Goal: Task Accomplishment & Management: Use online tool/utility

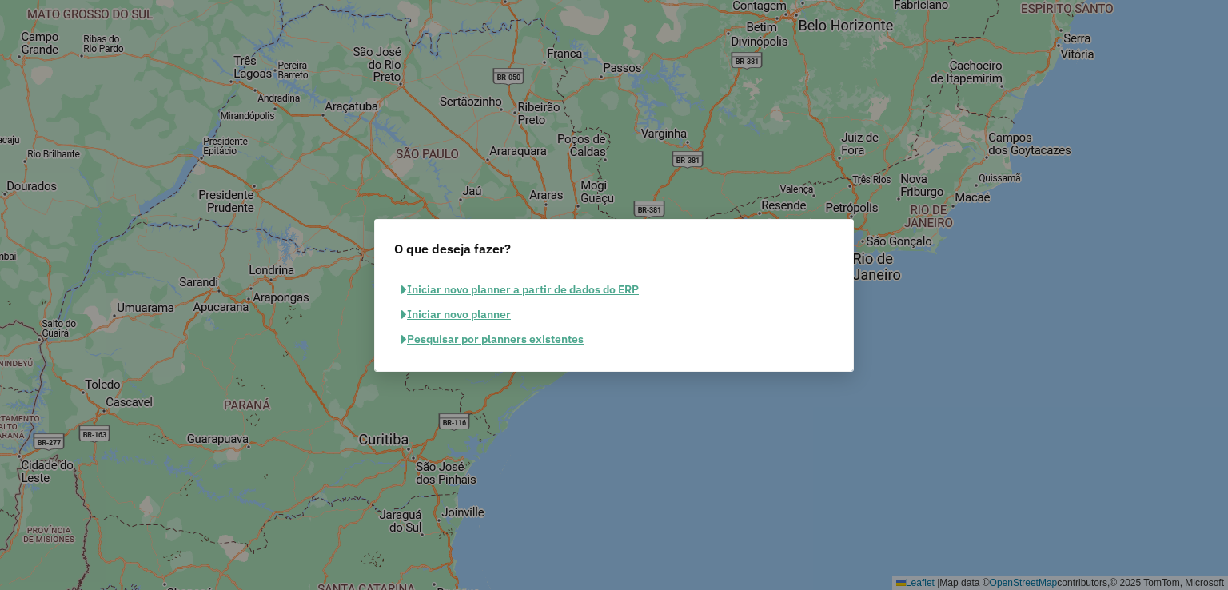
click at [486, 338] on button "Pesquisar por planners existentes" at bounding box center [492, 339] width 197 height 25
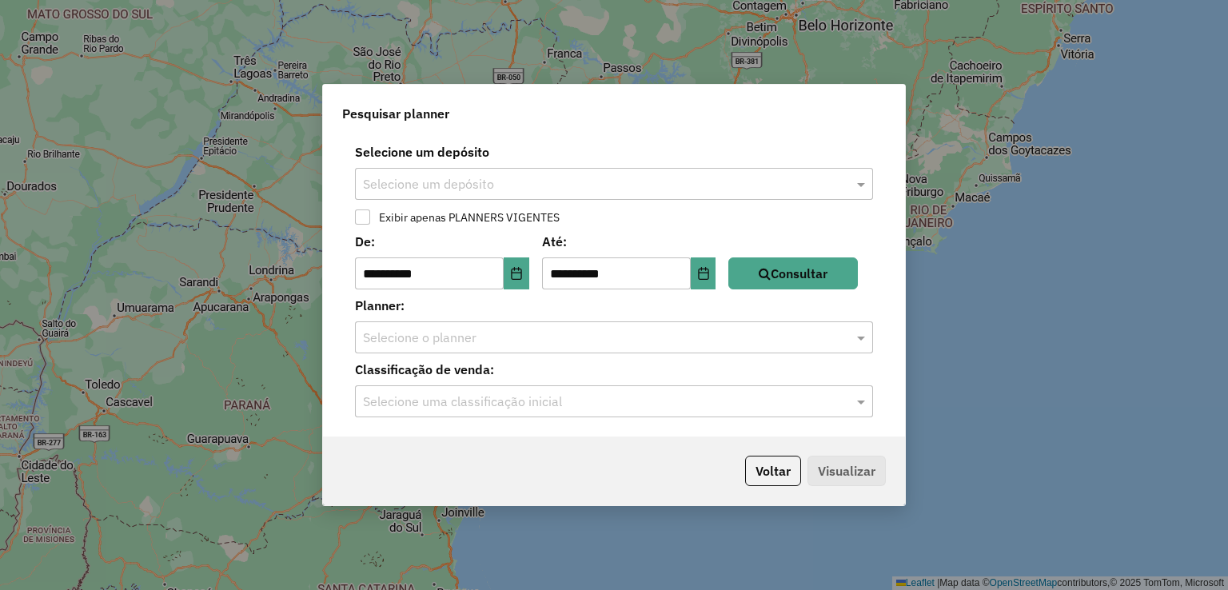
click at [577, 154] on label "Selecione um depósito" at bounding box center [613, 151] width 537 height 19
click at [554, 180] on input "text" at bounding box center [598, 184] width 470 height 19
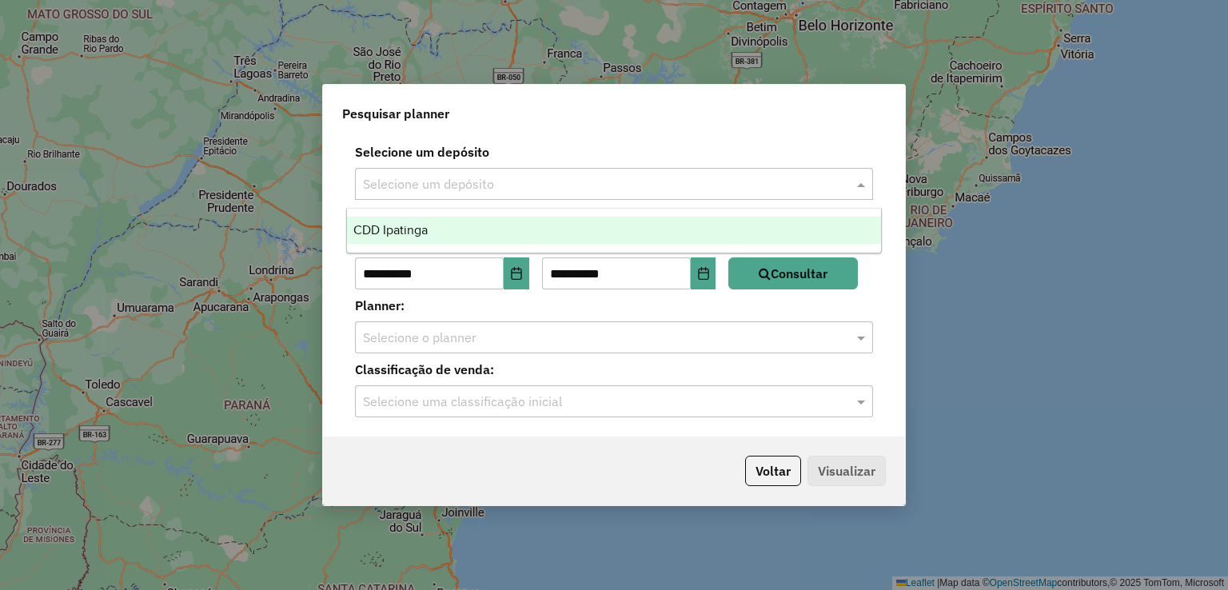
drag, startPoint x: 485, startPoint y: 233, endPoint x: 466, endPoint y: 237, distance: 18.8
click at [485, 233] on div "CDD Ipatinga" at bounding box center [614, 230] width 535 height 27
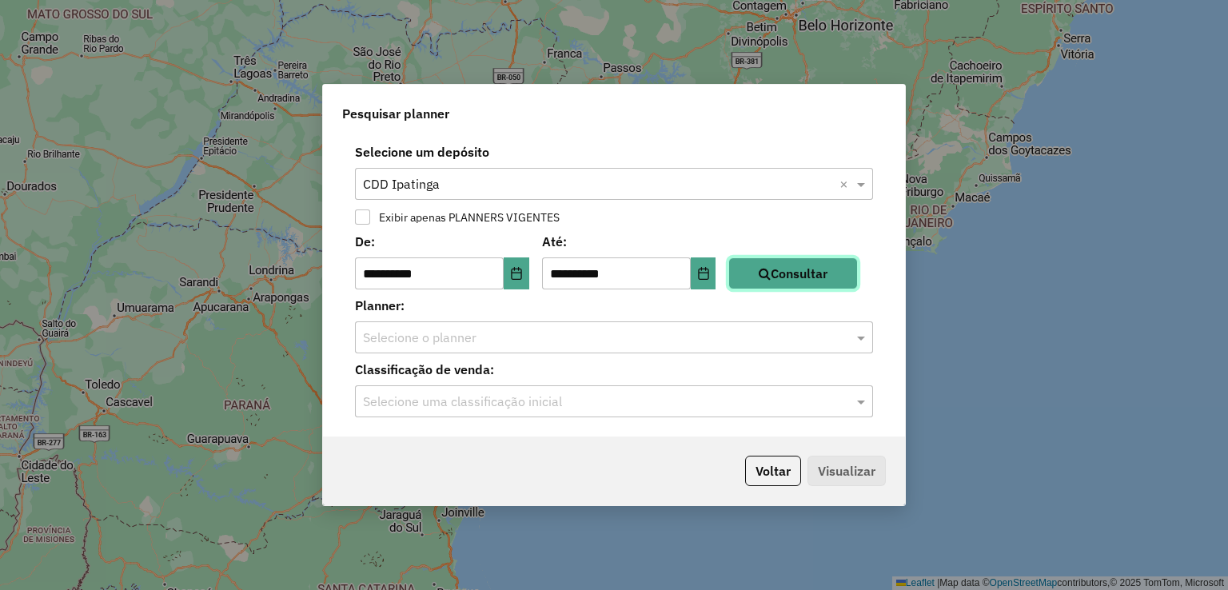
click at [840, 280] on button "Consultar" at bounding box center [793, 273] width 130 height 32
click at [824, 272] on button "Consultar" at bounding box center [793, 273] width 130 height 32
click at [527, 352] on div "Selecione o planner" at bounding box center [614, 337] width 518 height 32
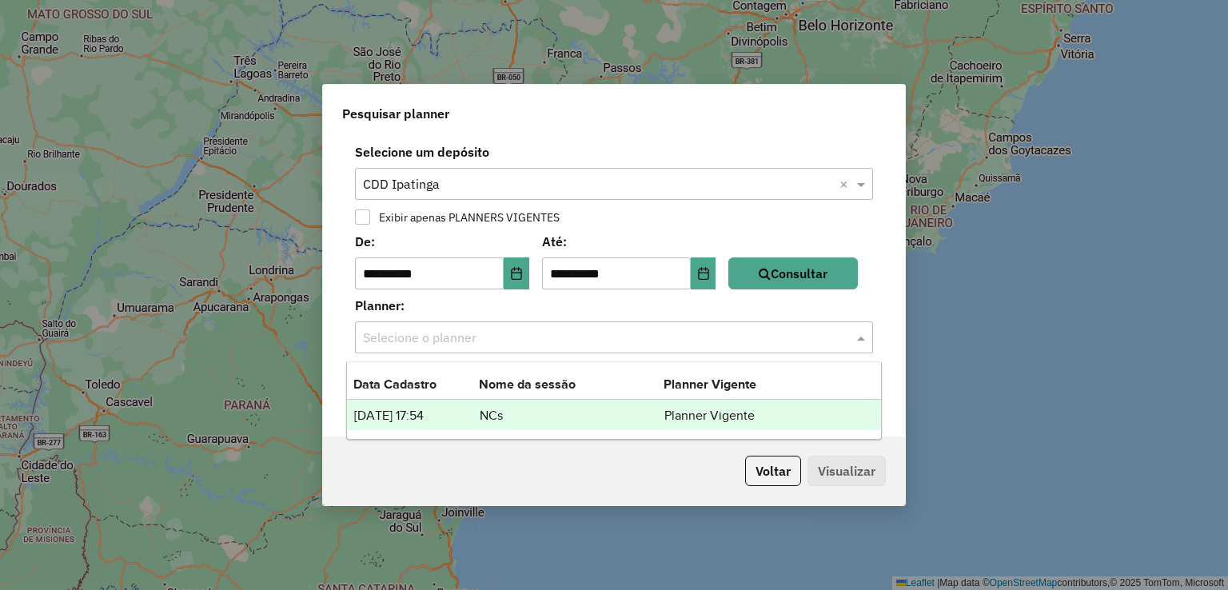
click at [421, 424] on td "[DATE] 17:54" at bounding box center [416, 415] width 126 height 21
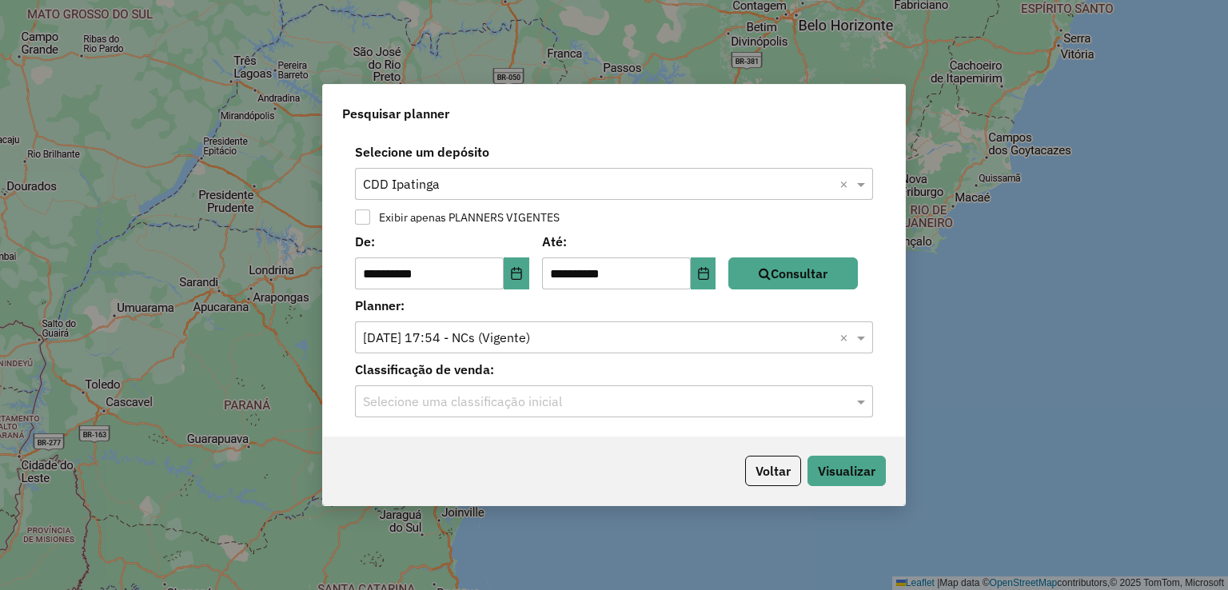
click at [478, 388] on div "Selecione uma classificação inicial" at bounding box center [614, 401] width 518 height 32
type input "*"
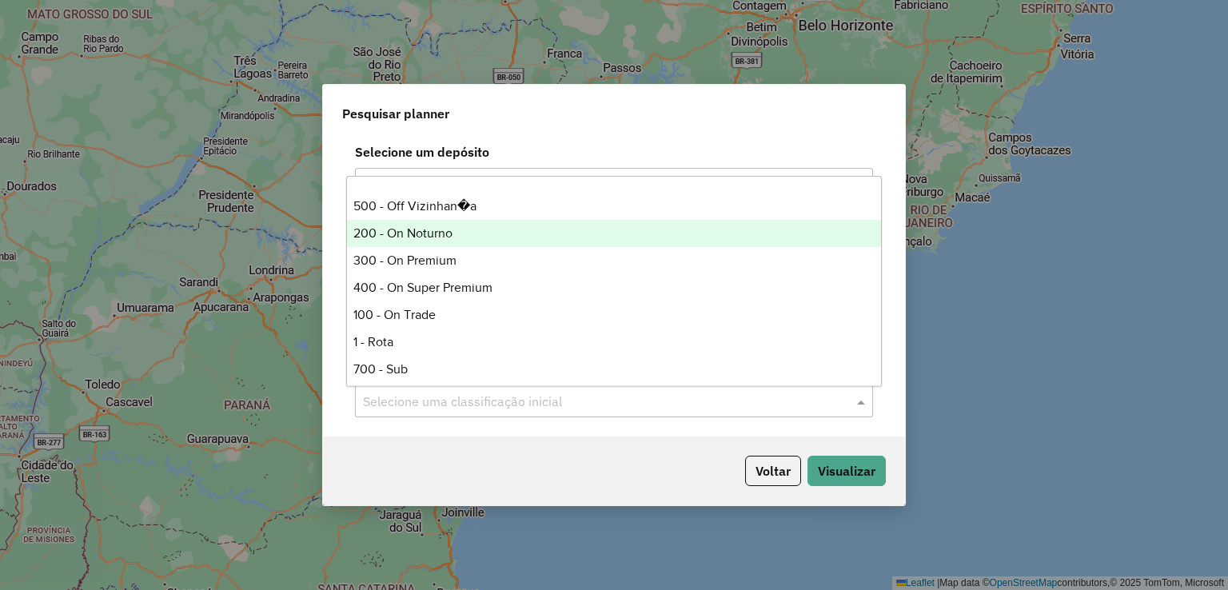
scroll to position [320, 0]
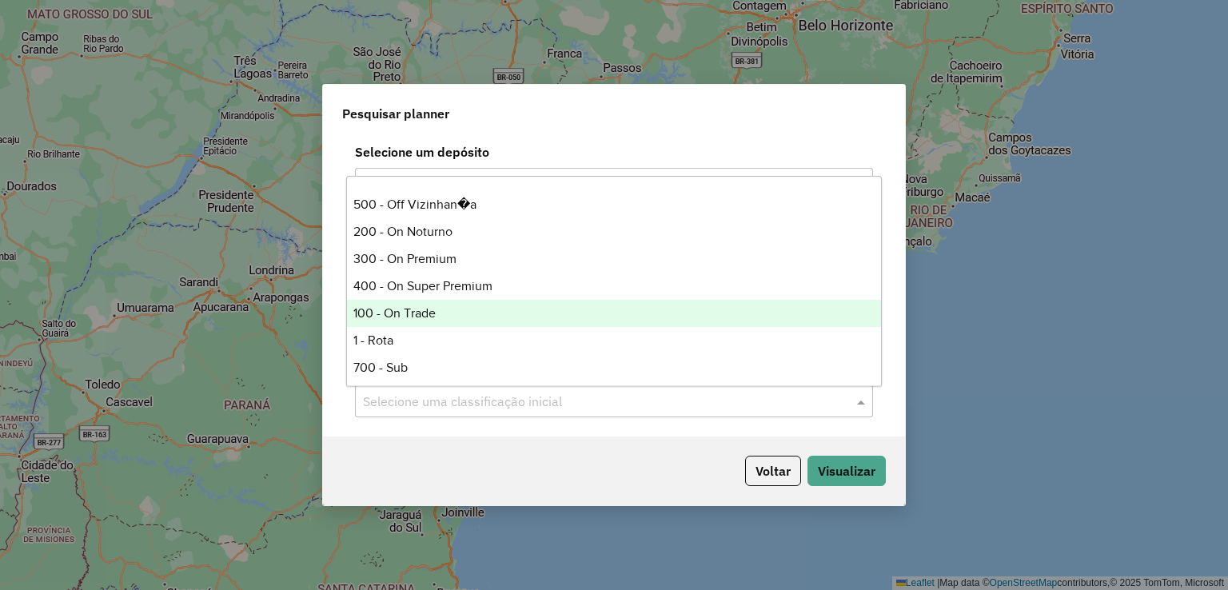
click at [432, 310] on div "100 - On Trade" at bounding box center [614, 313] width 535 height 27
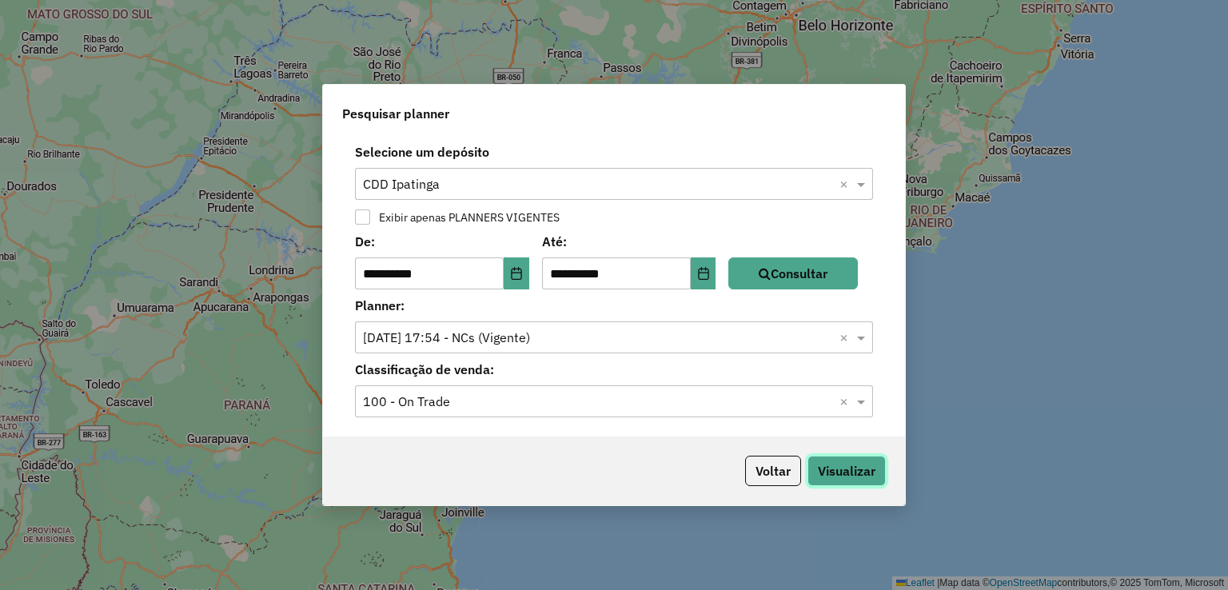
click at [850, 477] on button "Visualizar" at bounding box center [847, 471] width 78 height 30
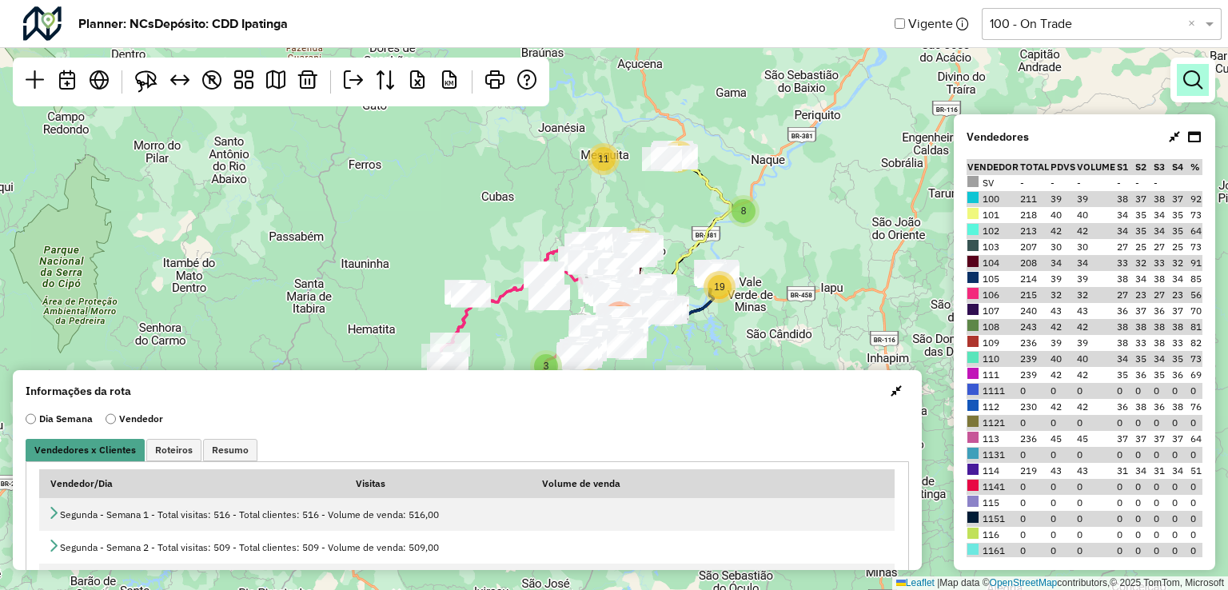
click at [1194, 76] on em at bounding box center [1192, 79] width 19 height 19
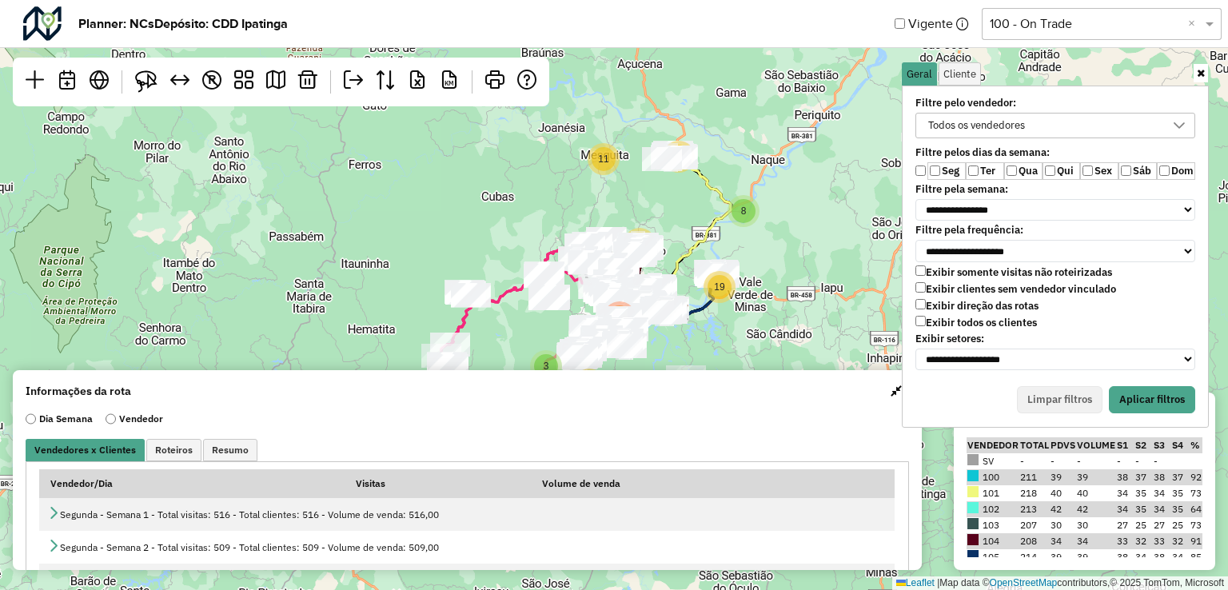
click at [1078, 170] on label "Qui" at bounding box center [1062, 171] width 38 height 18
click at [1131, 166] on label "Sáb" at bounding box center [1138, 171] width 38 height 18
click at [1058, 172] on label "Qui" at bounding box center [1062, 171] width 38 height 18
click at [1046, 131] on div "Todos os vendedores" at bounding box center [1043, 126] width 241 height 24
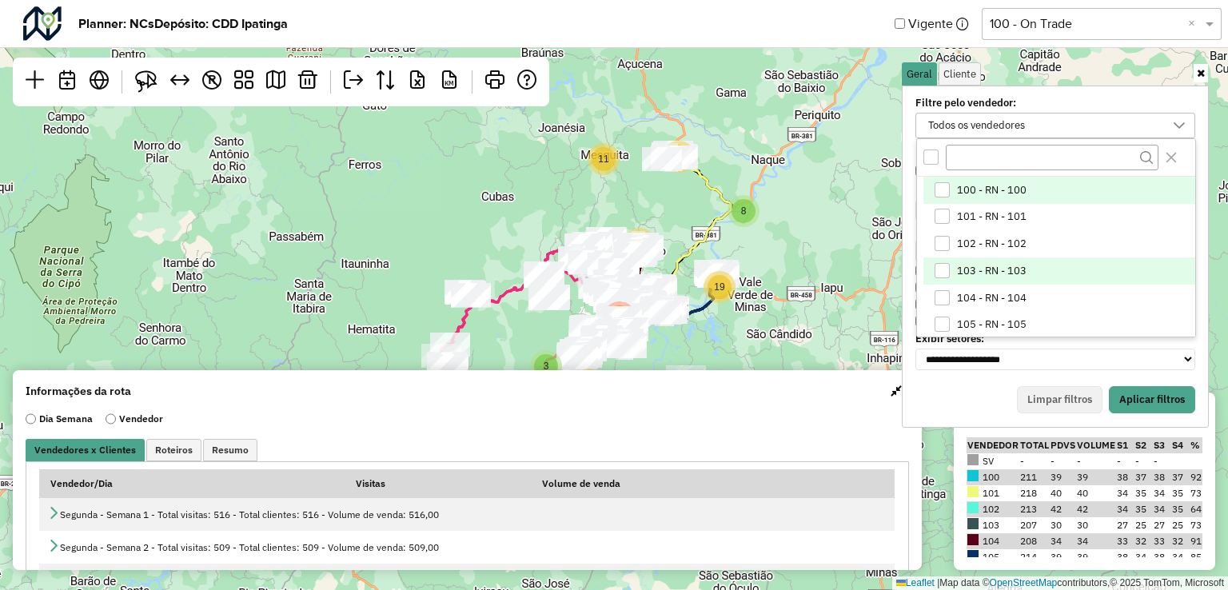
scroll to position [160, 0]
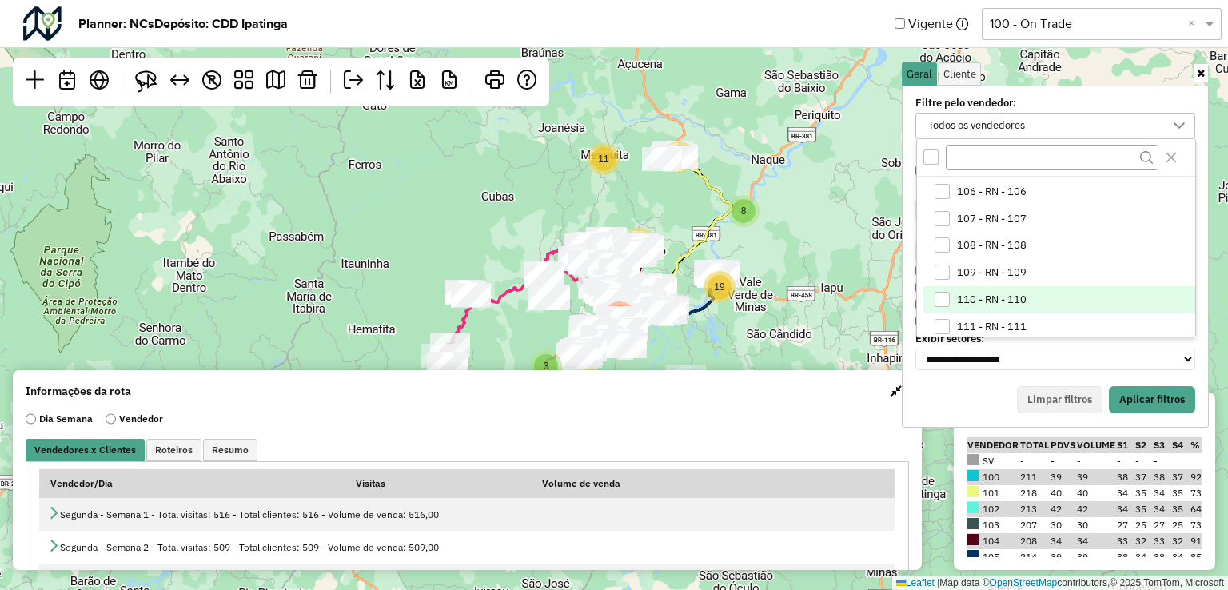
click at [980, 293] on span "110 - RN - 110" at bounding box center [992, 299] width 70 height 13
click at [1147, 390] on button "Aplicar filtros" at bounding box center [1152, 399] width 86 height 27
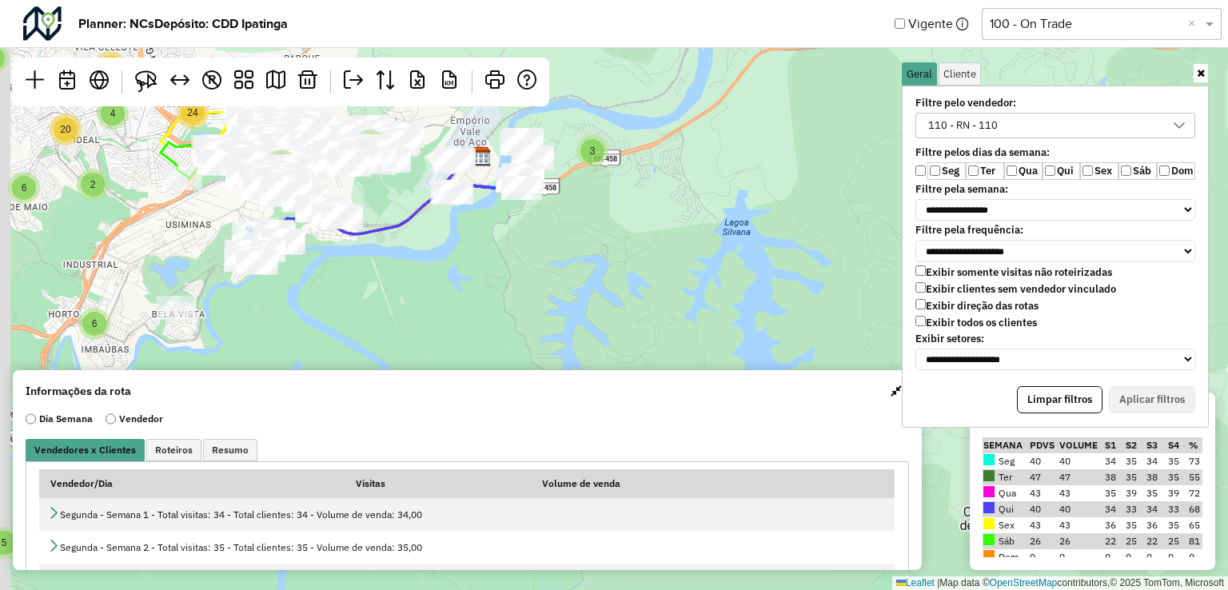
drag, startPoint x: 796, startPoint y: 248, endPoint x: 890, endPoint y: 269, distance: 96.0
click at [890, 269] on div "2 8 3 5 9 3 4 10 4 3 5 2 6 5 4 10 8 5 2 2 4 4 28 6 27 24 20 5 4 8 2 6 9 6 10 16…" at bounding box center [614, 295] width 1228 height 590
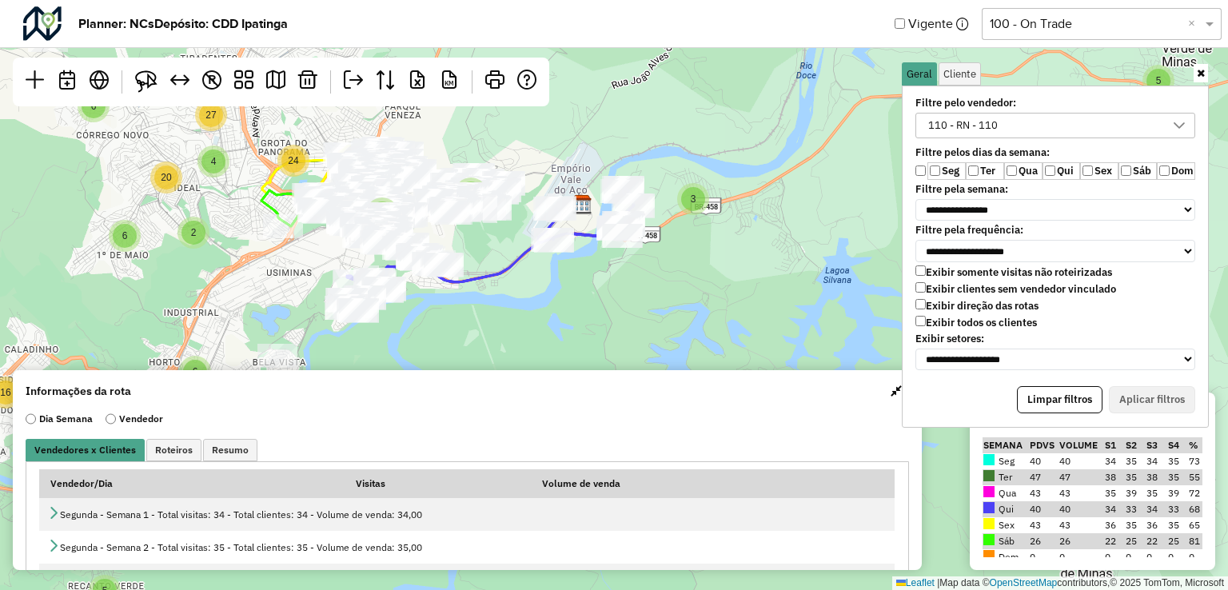
drag, startPoint x: 569, startPoint y: 273, endPoint x: 605, endPoint y: 284, distance: 36.9
click at [605, 284] on div "2 3 5 9 3 4 10 4 3 5 2 6 5 4 10 8 5 2 2 4 4 28 6 27 24 20 5 4 8 2 6 9 6 10 16 3…" at bounding box center [614, 295] width 1228 height 590
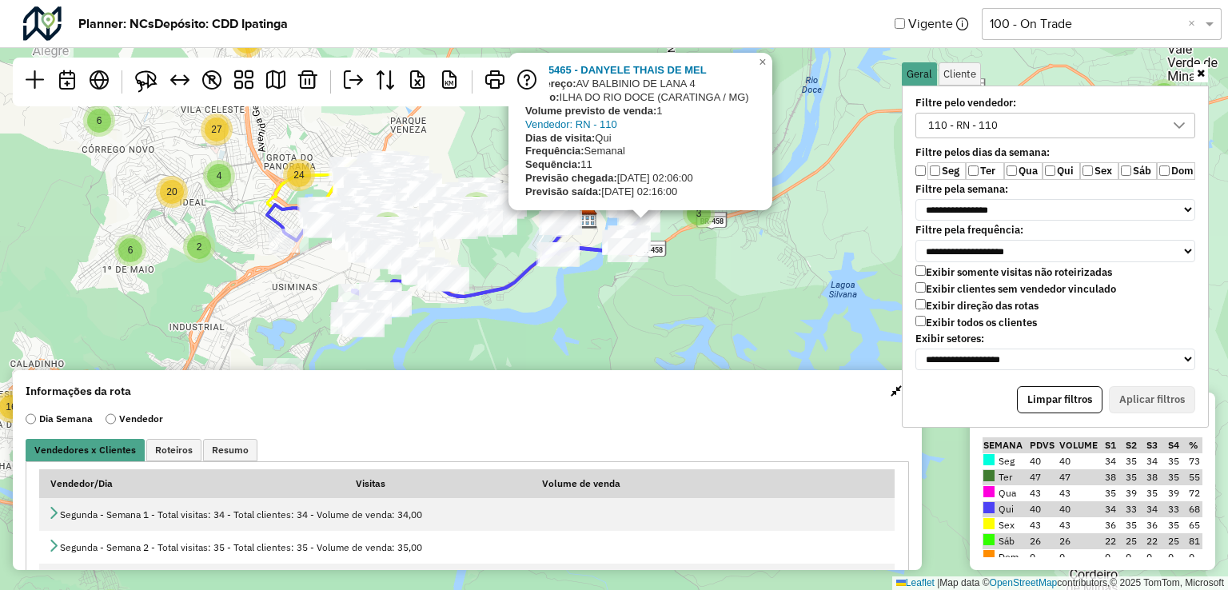
click at [707, 282] on div "2 3 5 9 3 4 10 4 3 5 2 6 5 4 10 8 5 2 2 4 4 28 6 27 24 20 5 4 8 2 6 9 6 10 16 3…" at bounding box center [614, 295] width 1228 height 590
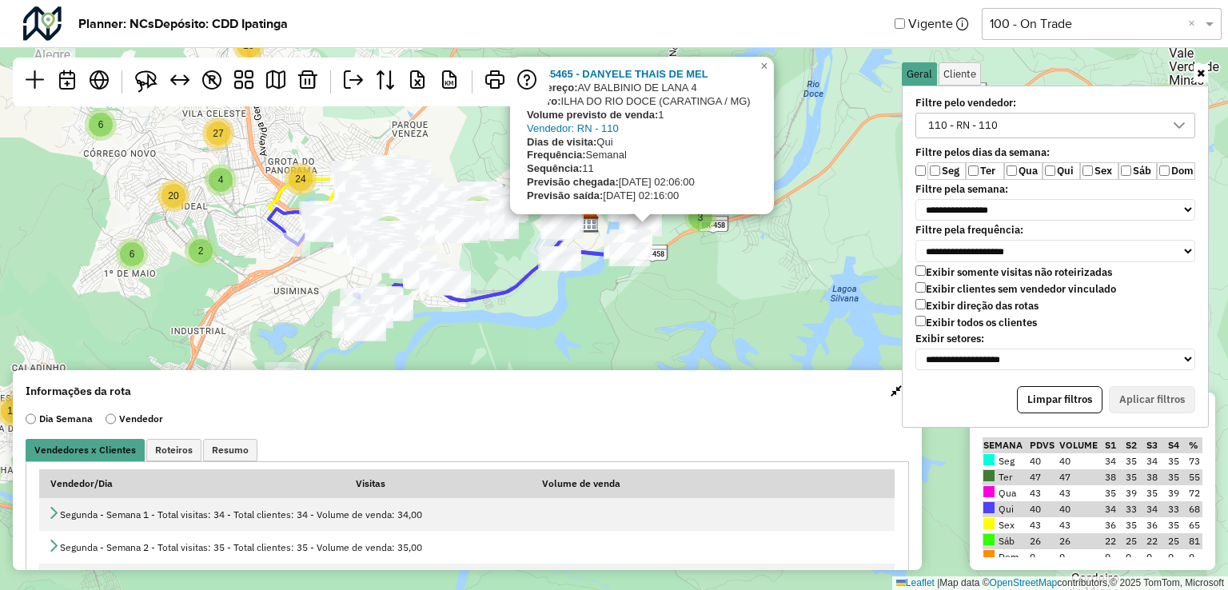
click at [713, 282] on div "2 3 5 9 3 4 10 4 3 5 2 6 5 4 10 8 5 2 2 4 4 28 6 27 24 20 5 4 8 2 6 9 6 10 16 3…" at bounding box center [614, 295] width 1228 height 590
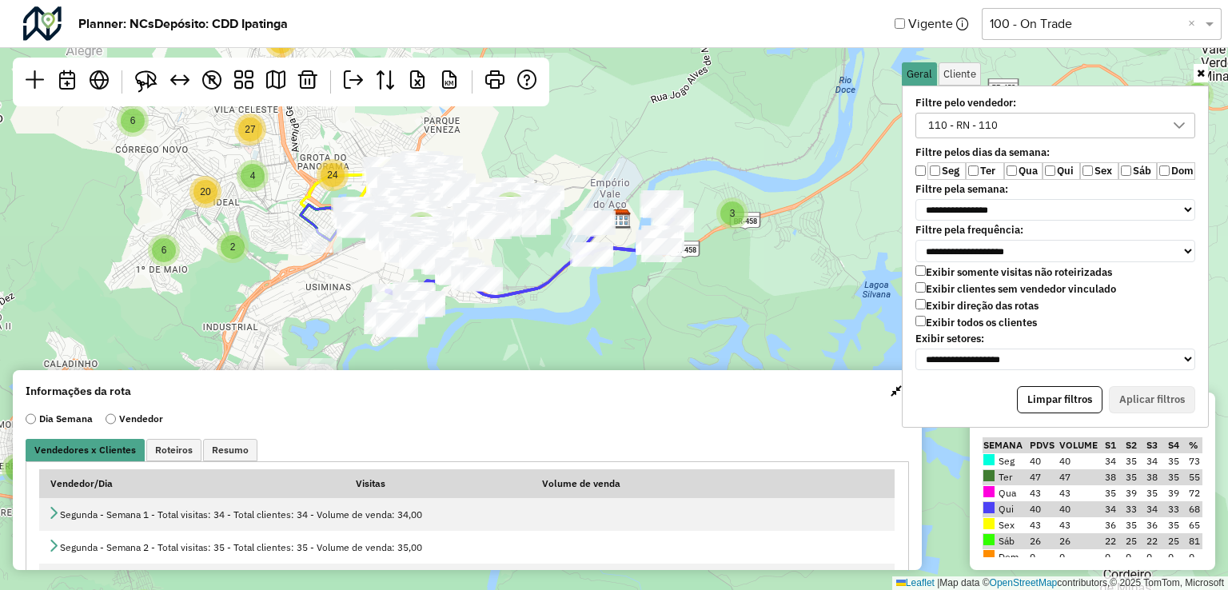
drag, startPoint x: 695, startPoint y: 281, endPoint x: 727, endPoint y: 277, distance: 32.2
click at [727, 277] on div "2 3 5 9 3 4 10 4 3 5 2 6 5 4 10 8 5 2 2 4 4 28 6 27 24 20 5 4 8 2 6 9 6 10 16 3…" at bounding box center [614, 295] width 1228 height 590
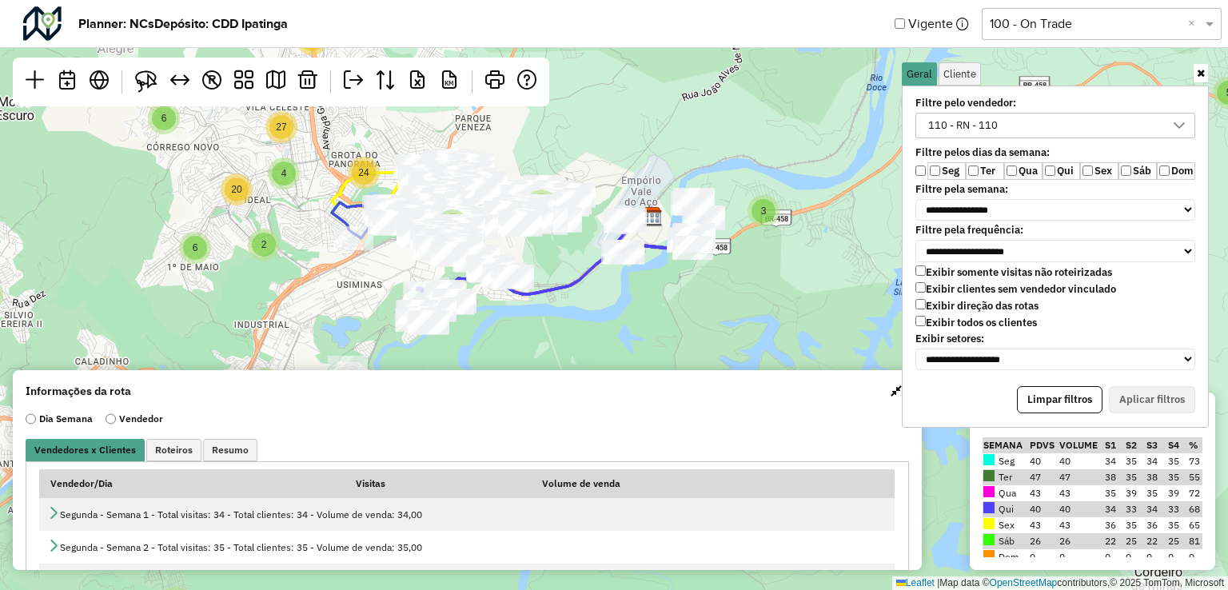
drag, startPoint x: 705, startPoint y: 290, endPoint x: 746, endPoint y: 324, distance: 52.8
click at [746, 324] on div "2 8 3 5 9 4 3 4 10 4 3 5 2 6 5 4 10 8 5 2 2 4 4 28 6 27 24 20 5 4 8 2 6 9 6 10 …" at bounding box center [614, 295] width 1228 height 590
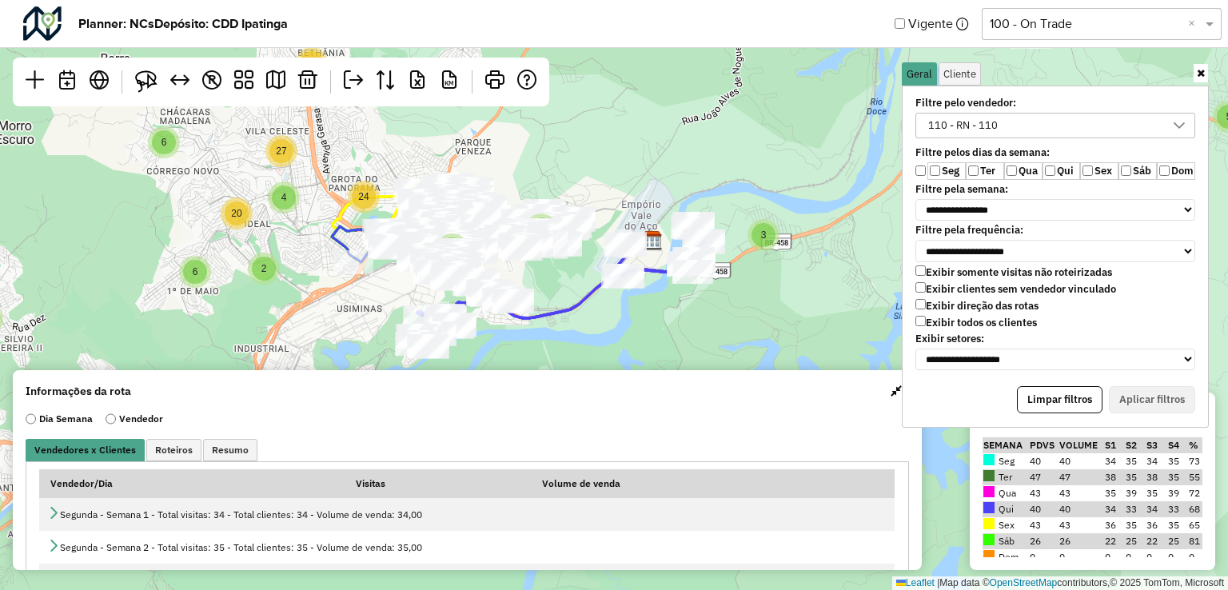
click at [891, 397] on button "button" at bounding box center [897, 391] width 26 height 26
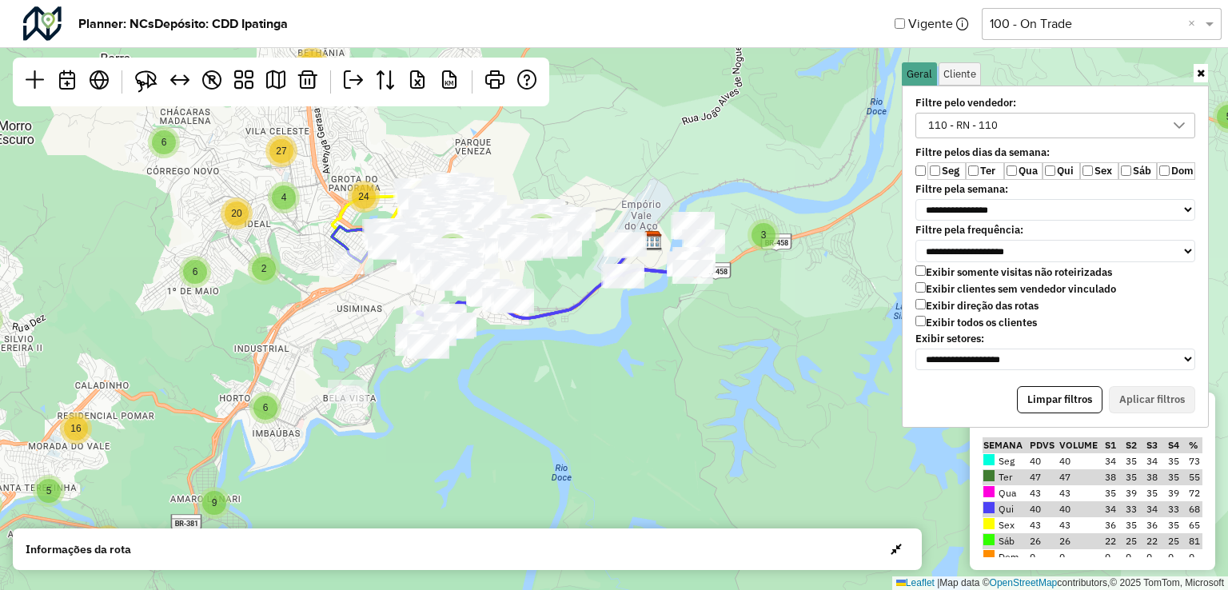
click at [1201, 70] on icon at bounding box center [1201, 73] width 8 height 10
